Goal: Information Seeking & Learning: Understand process/instructions

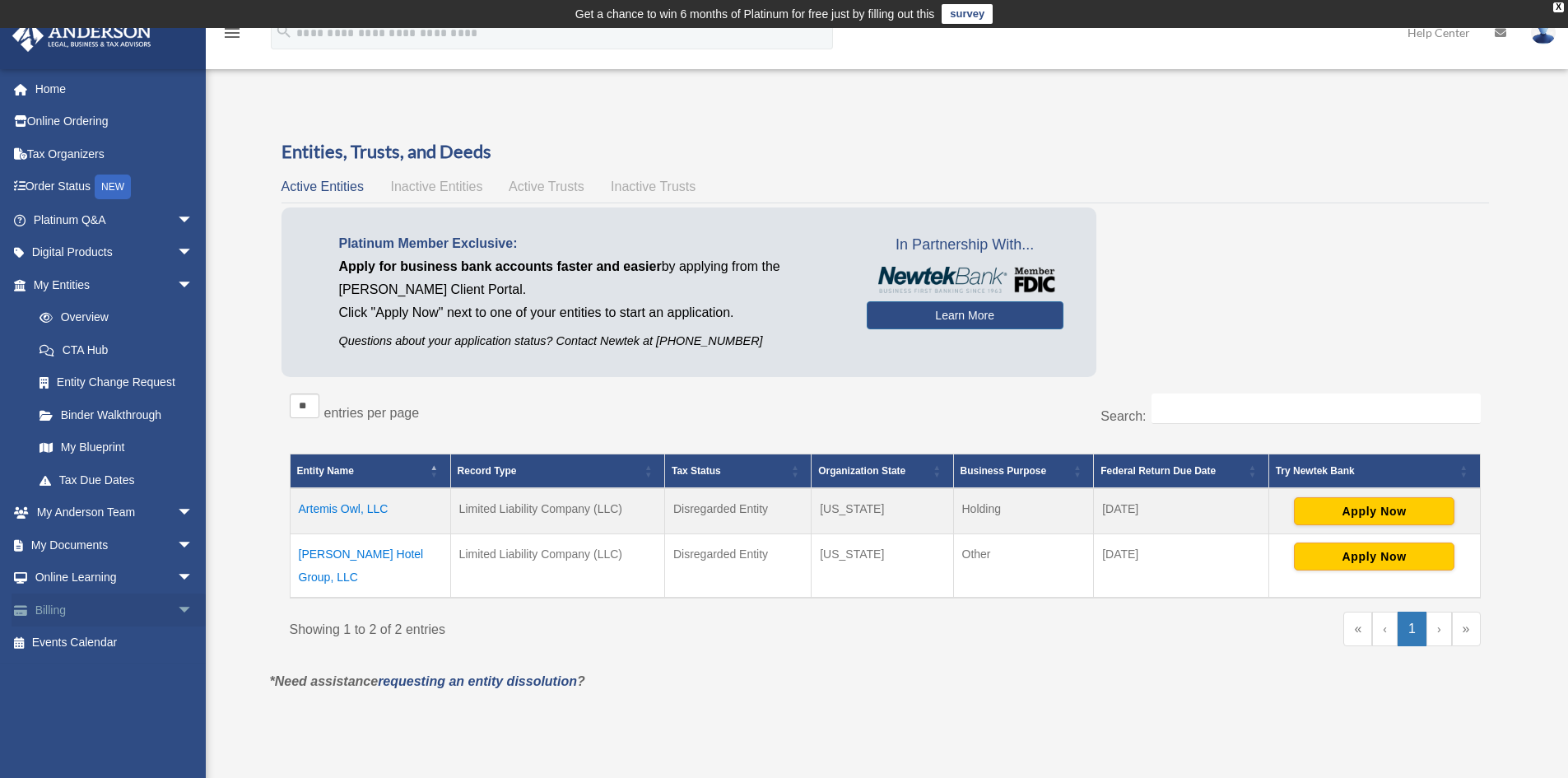
click at [52, 611] on link "Billing arrow_drop_down" at bounding box center [114, 610] width 207 height 33
click at [177, 610] on span "arrow_drop_down" at bounding box center [193, 610] width 33 height 33
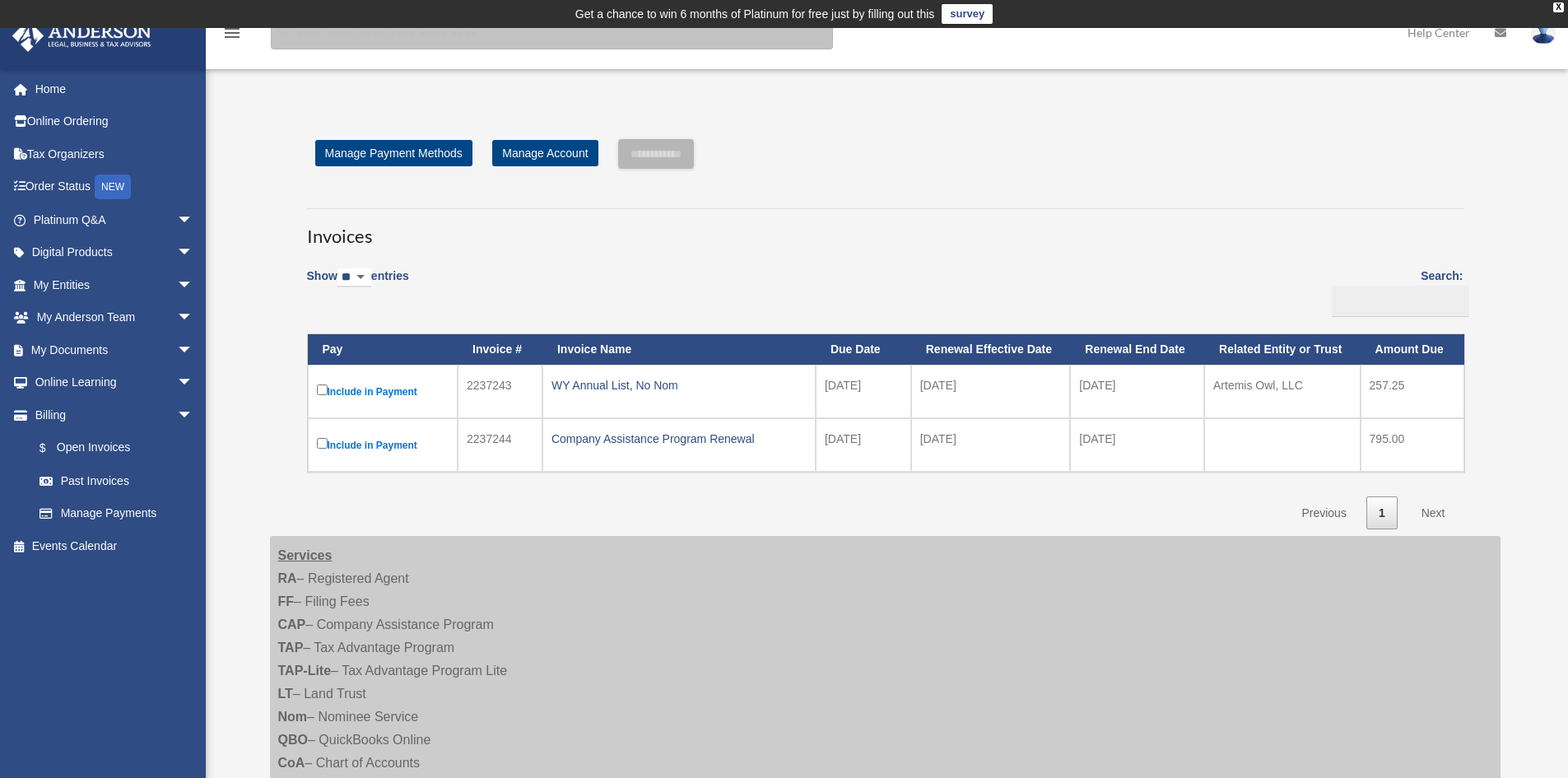
click at [342, 37] on input "search" at bounding box center [552, 33] width 562 height 33
click at [242, 28] on div "menu" at bounding box center [232, 33] width 52 height 43
click at [235, 40] on icon "menu" at bounding box center [232, 33] width 20 height 20
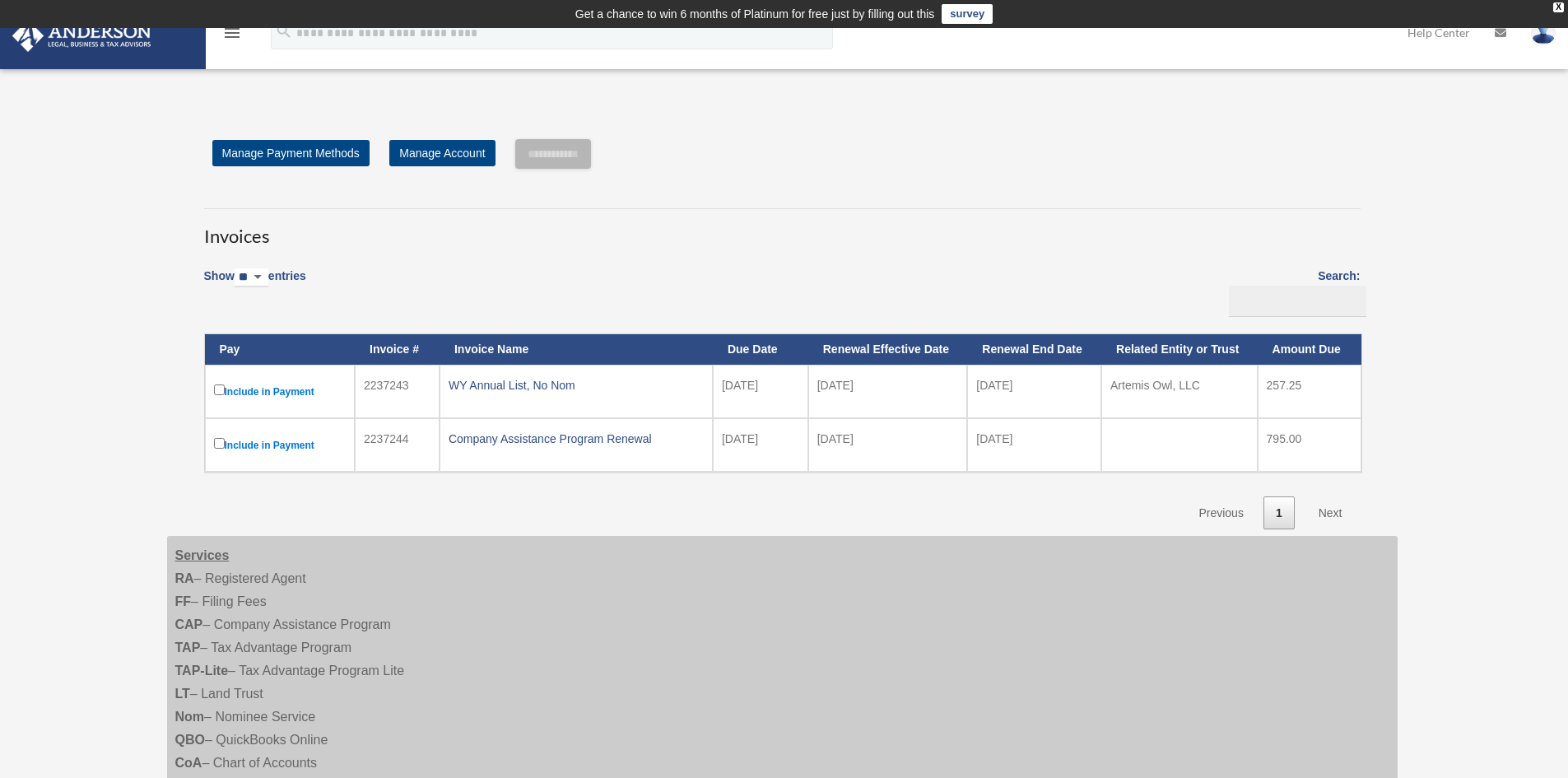
click at [235, 40] on icon "menu" at bounding box center [232, 33] width 20 height 20
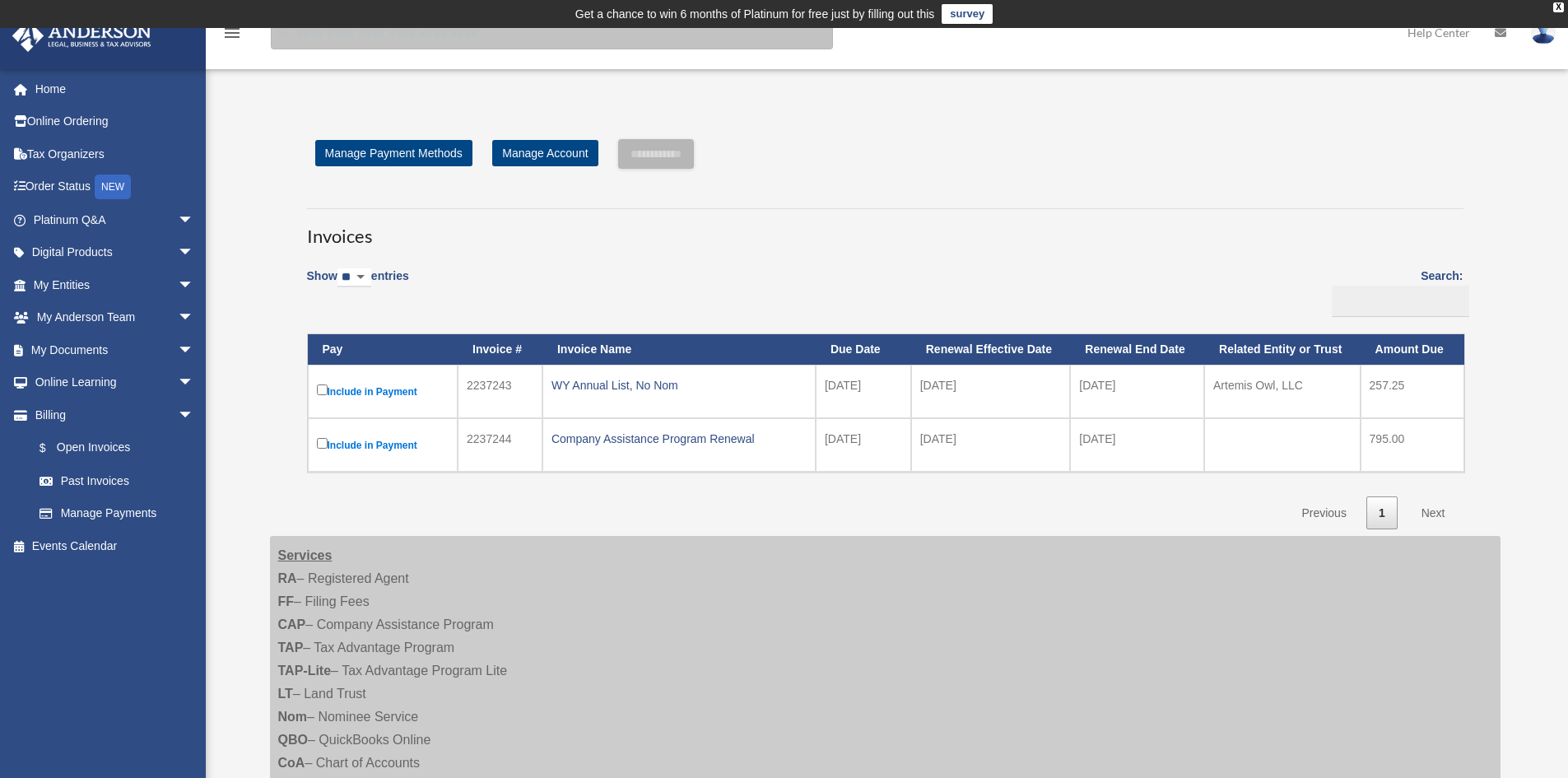
click at [307, 32] on input "search" at bounding box center [552, 33] width 562 height 33
type input "*"
type input "*********"
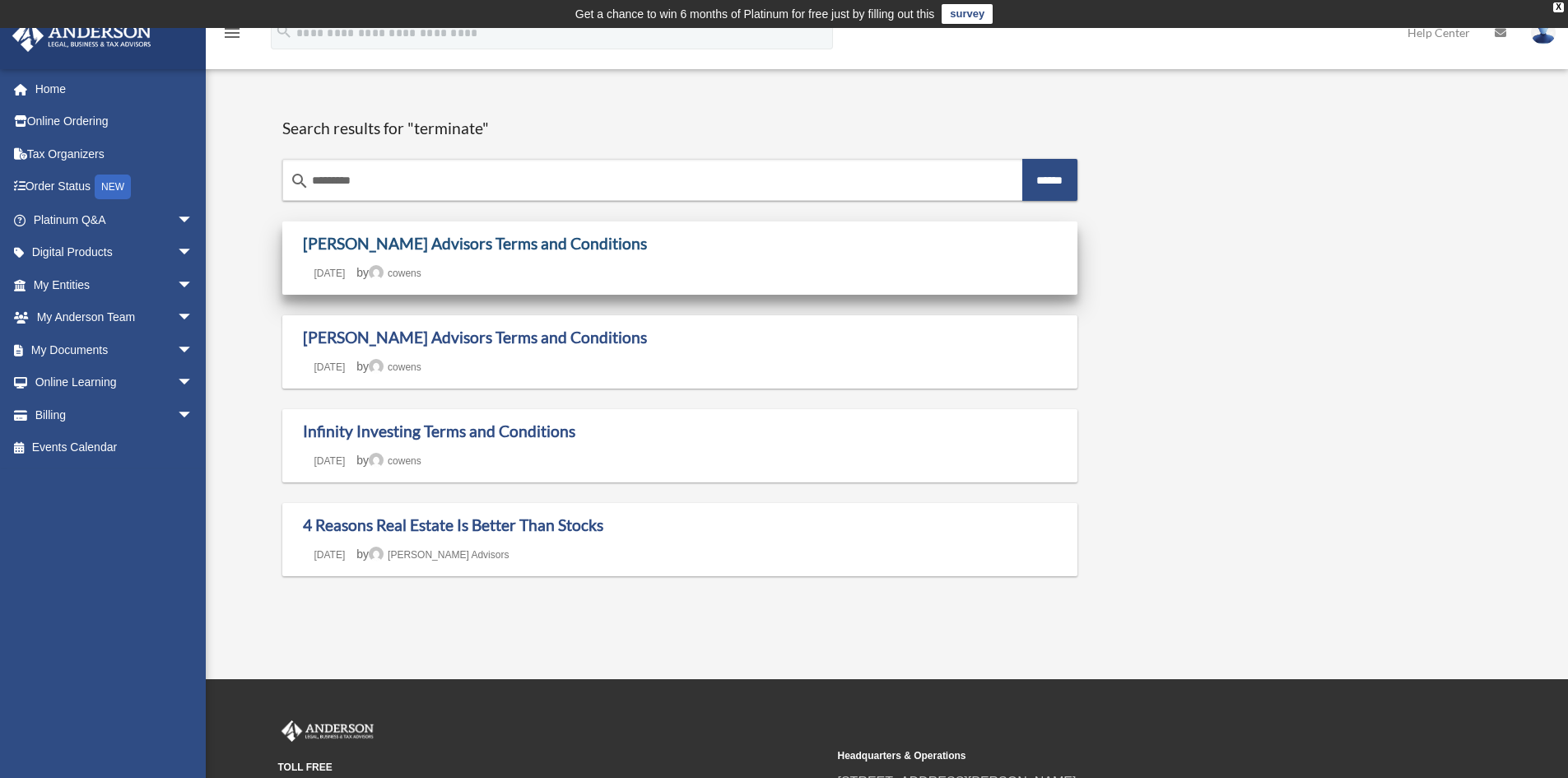
click at [555, 246] on link "Anderson Advisors Terms and Conditions" at bounding box center [475, 243] width 345 height 19
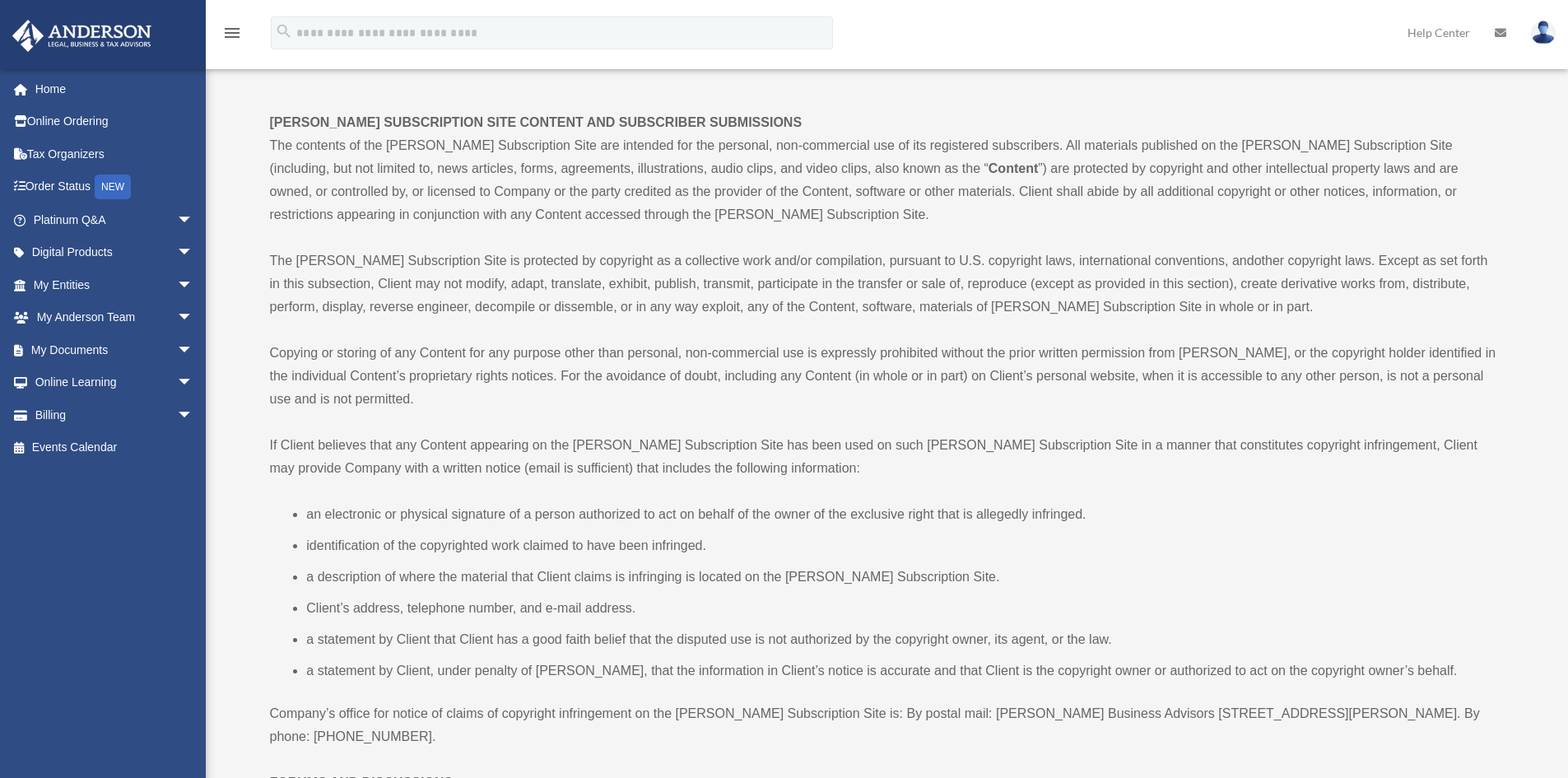
click at [369, 157] on p "[PERSON_NAME] SUBSCRIPTION SITE CONTENT AND SUBSCRIBER SUBMISSIONS The contents…" at bounding box center [885, 168] width 1231 height 115
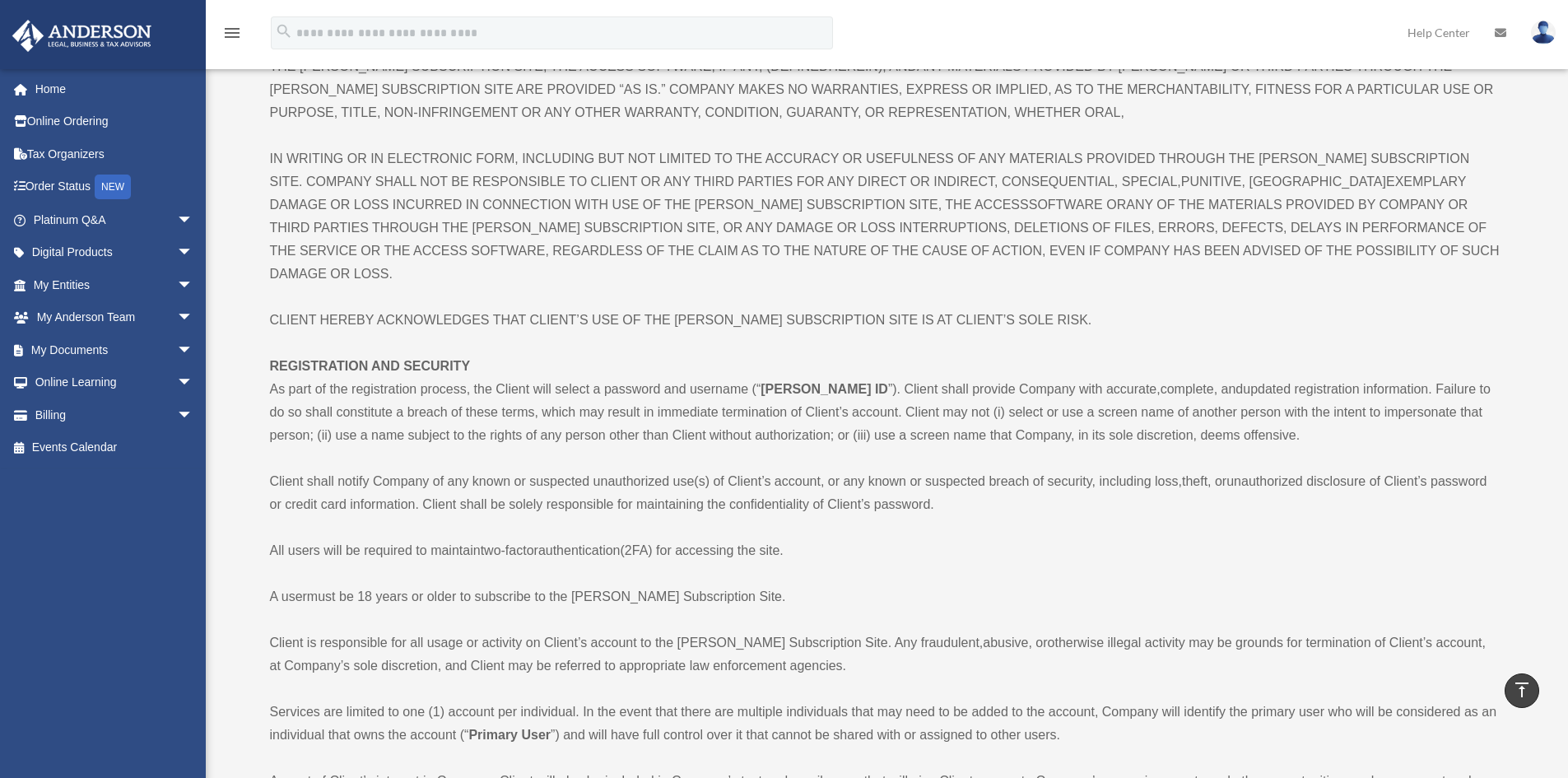
scroll to position [2080, 0]
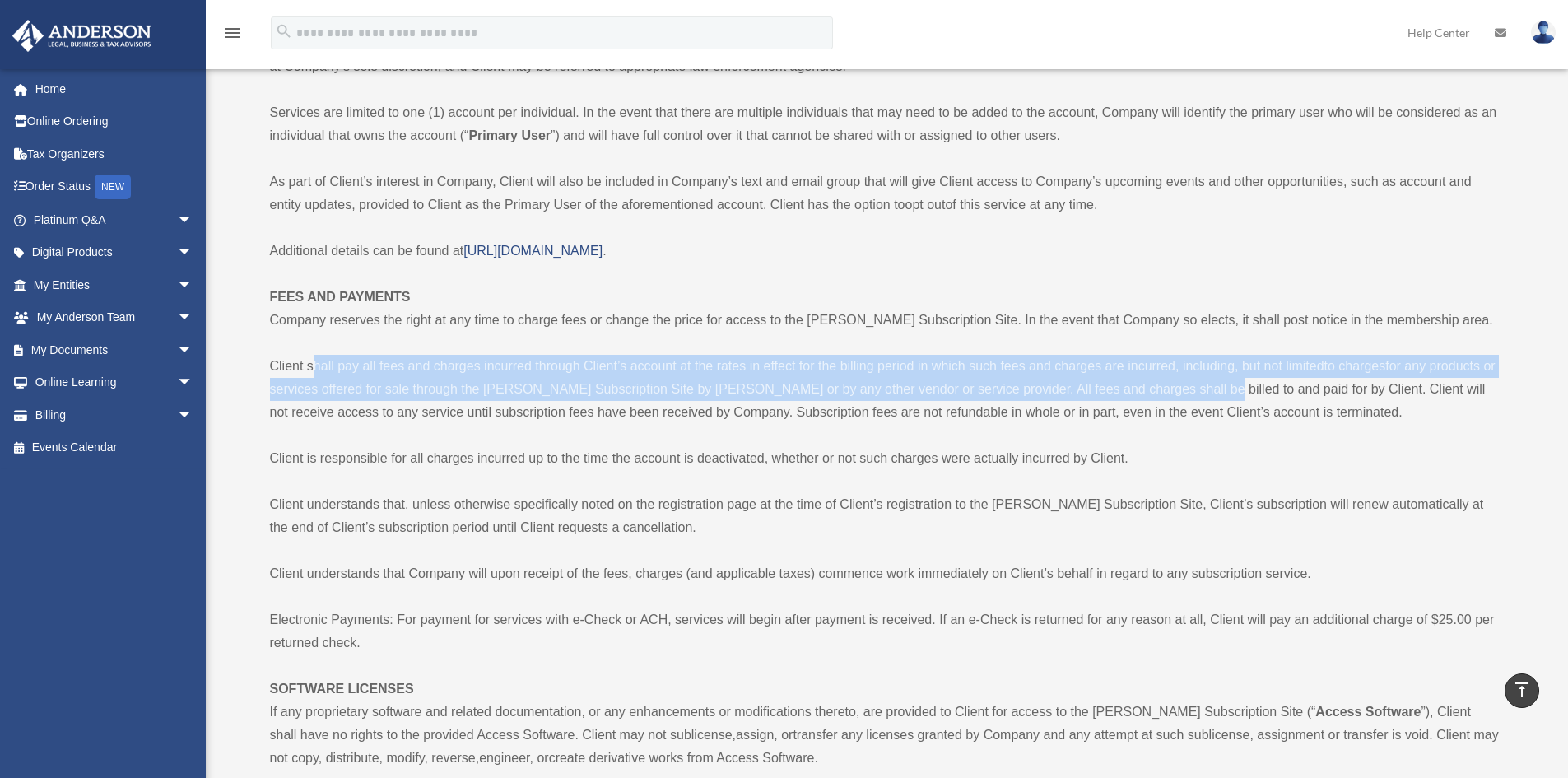
drag, startPoint x: 317, startPoint y: 341, endPoint x: 1195, endPoint y: 362, distance: 878.3
click at [1195, 362] on p "Client shall pay all fees and charges incurred through Client’s account at the …" at bounding box center [885, 389] width 1231 height 69
click at [1082, 374] on p "Client shall pay all fees and charges incurred through Client’s account at the …" at bounding box center [885, 389] width 1231 height 69
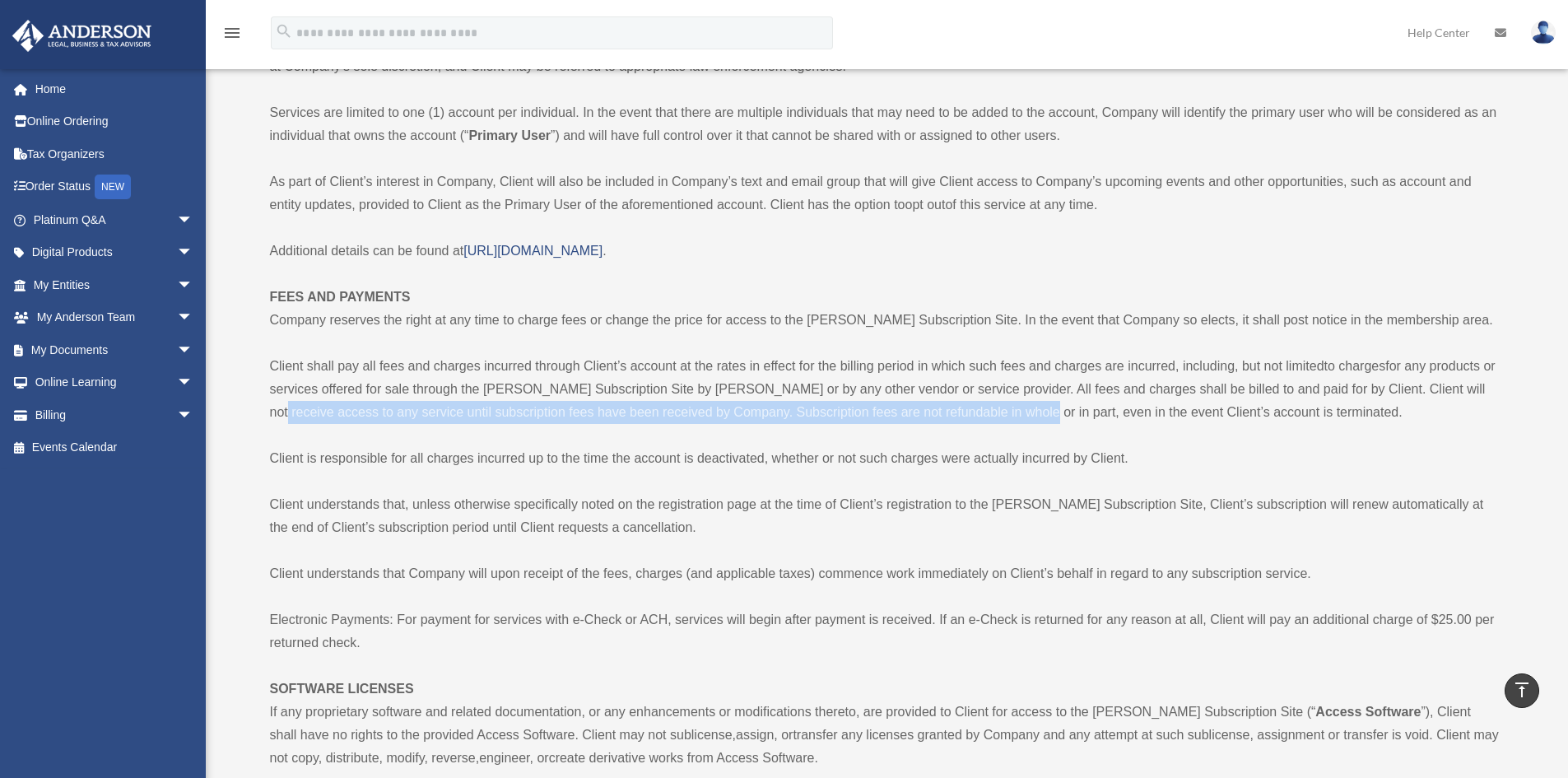
drag, startPoint x: 266, startPoint y: 389, endPoint x: 1036, endPoint y: 385, distance: 770.0
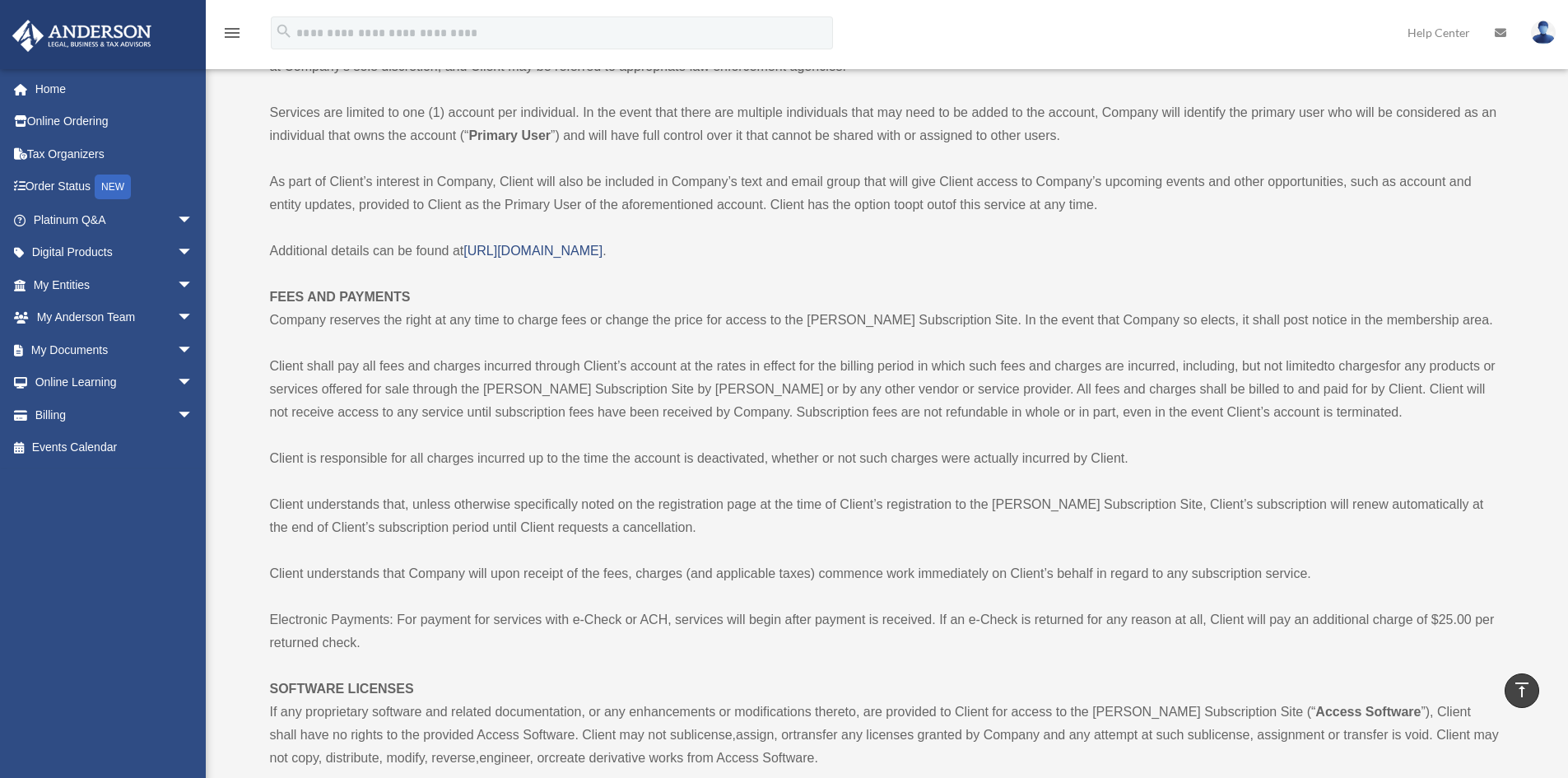
scroll to position [2495, 0]
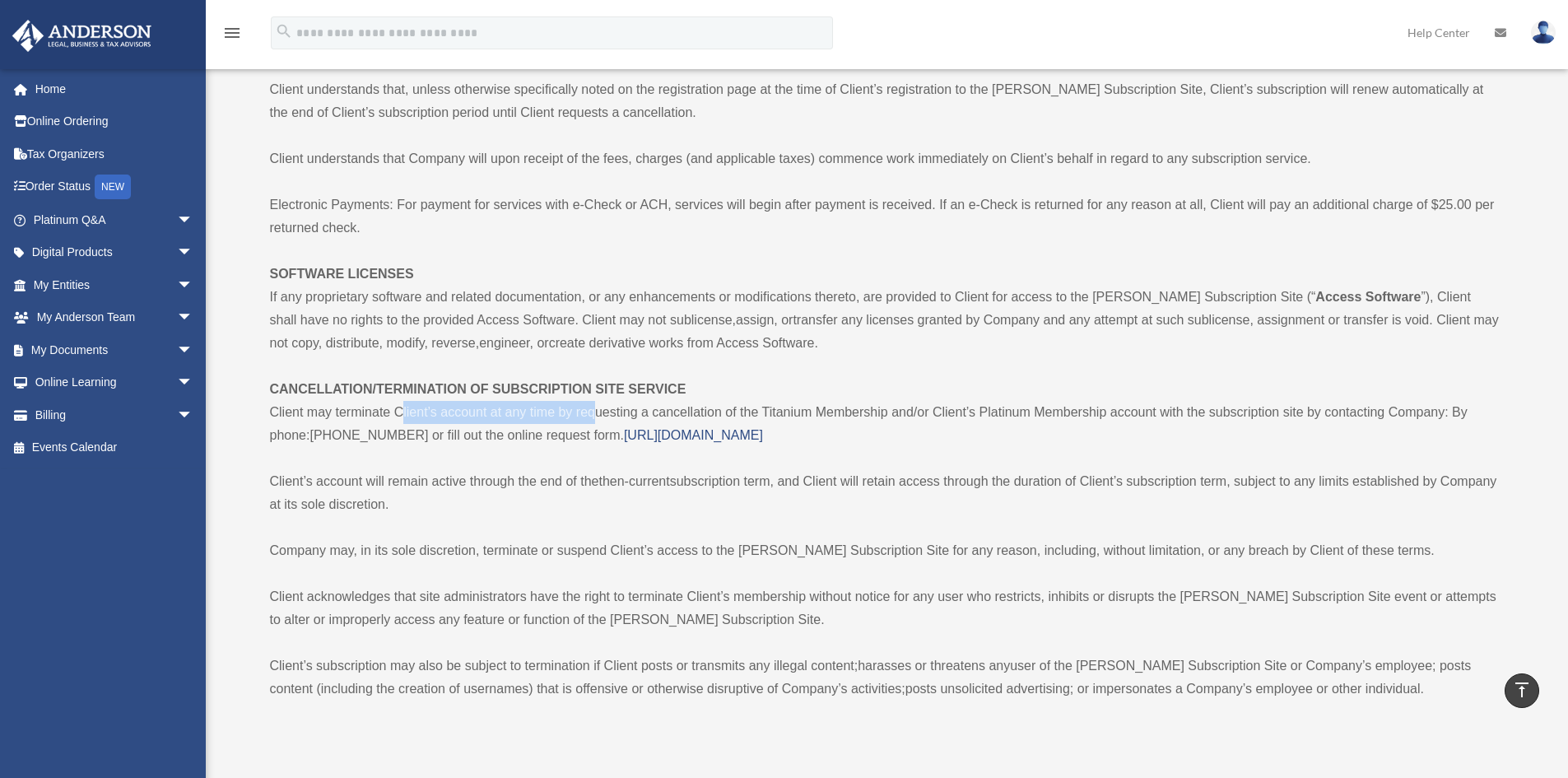
drag, startPoint x: 403, startPoint y: 388, endPoint x: 597, endPoint y: 386, distance: 194.0
click at [597, 404] on span "Client may terminate Client’s account at any time by requesting a cancellation …" at bounding box center [869, 422] width 1198 height 37
click at [763, 428] on span "https://andersonadvisors.com/client-request-form" at bounding box center [693, 435] width 139 height 14
